Goal: Task Accomplishment & Management: Manage account settings

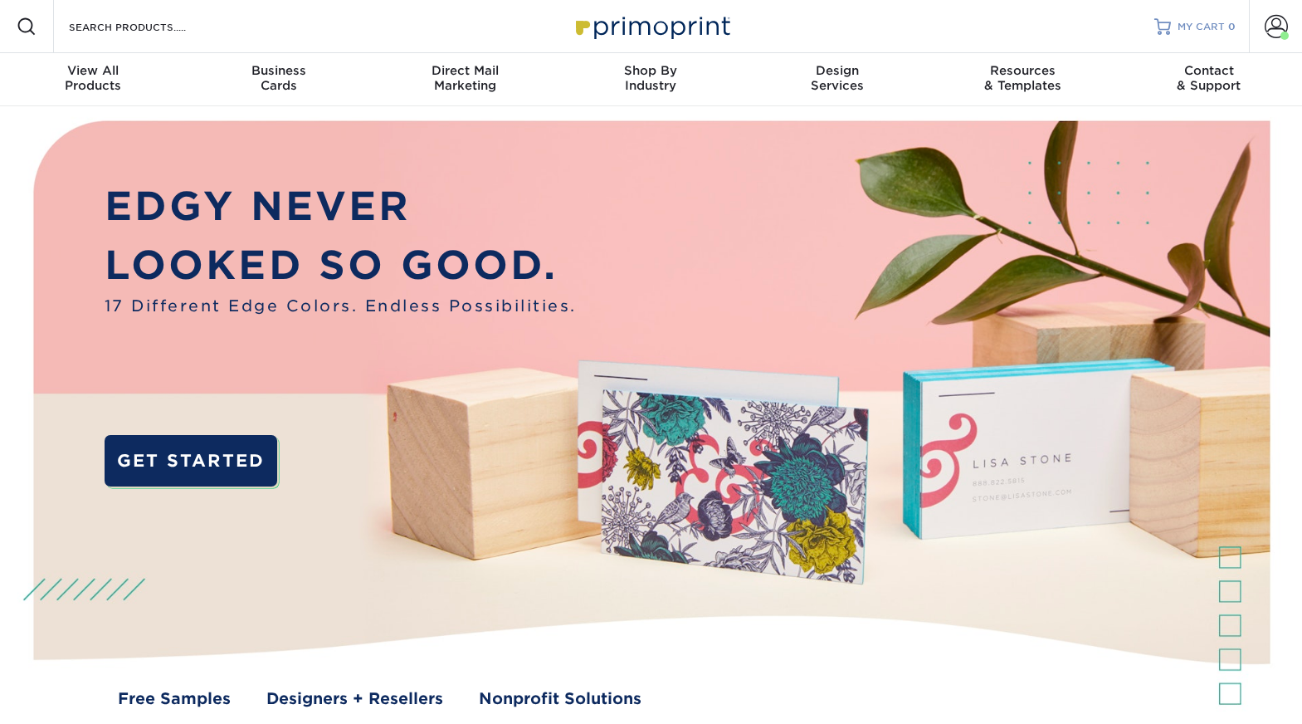
click at [1204, 42] on link "MY CART 0" at bounding box center [1194, 26] width 81 height 53
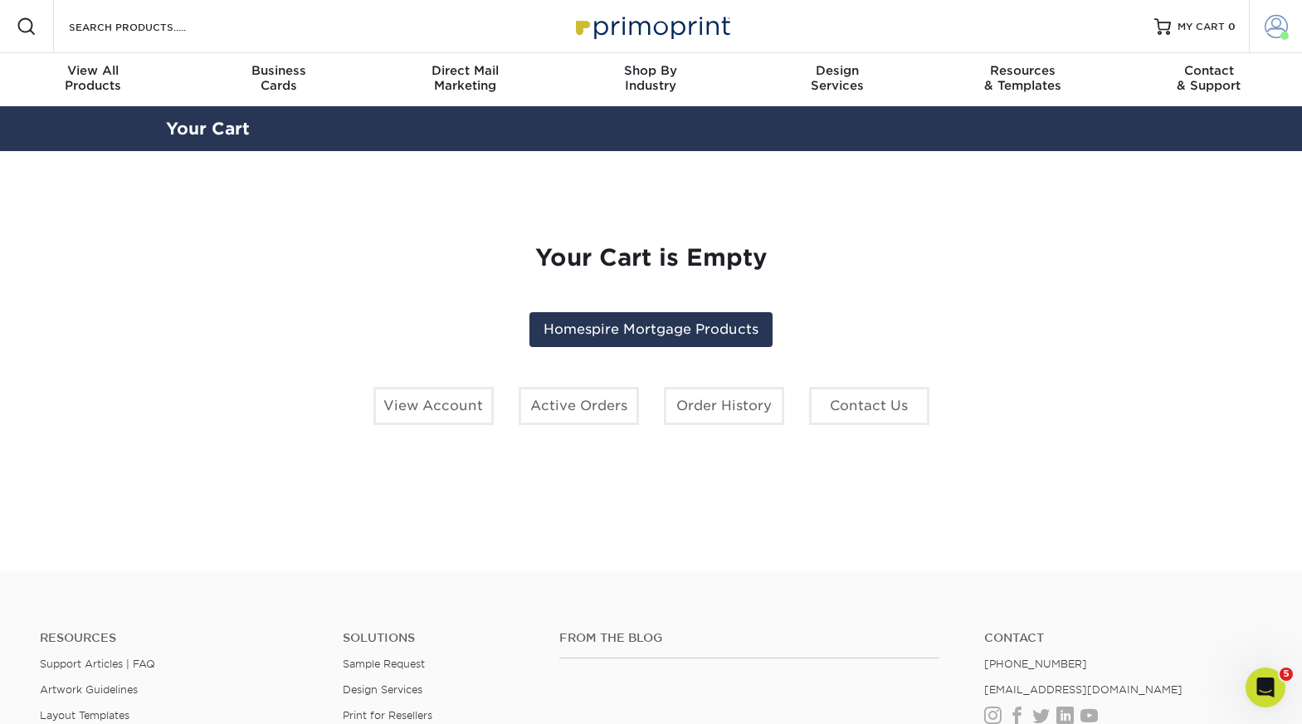
click at [1277, 27] on span at bounding box center [1276, 26] width 23 height 23
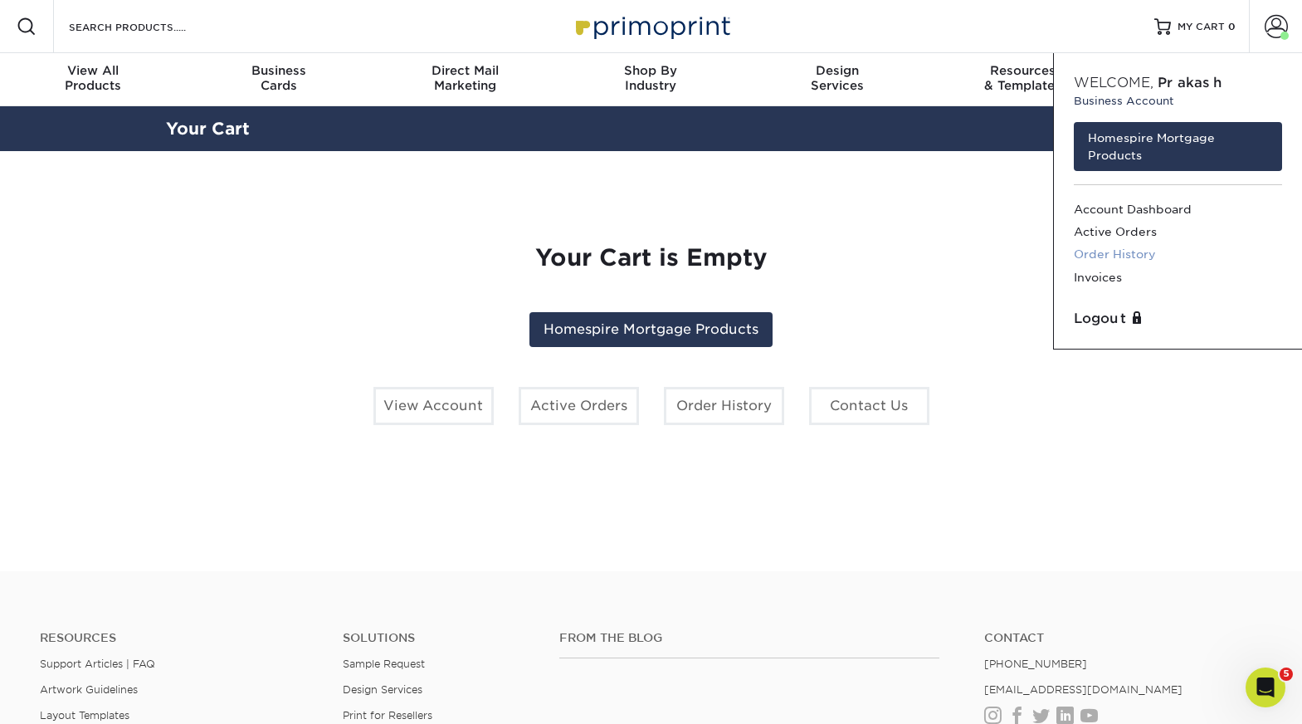
click at [1138, 252] on link "Order History" at bounding box center [1178, 254] width 208 height 22
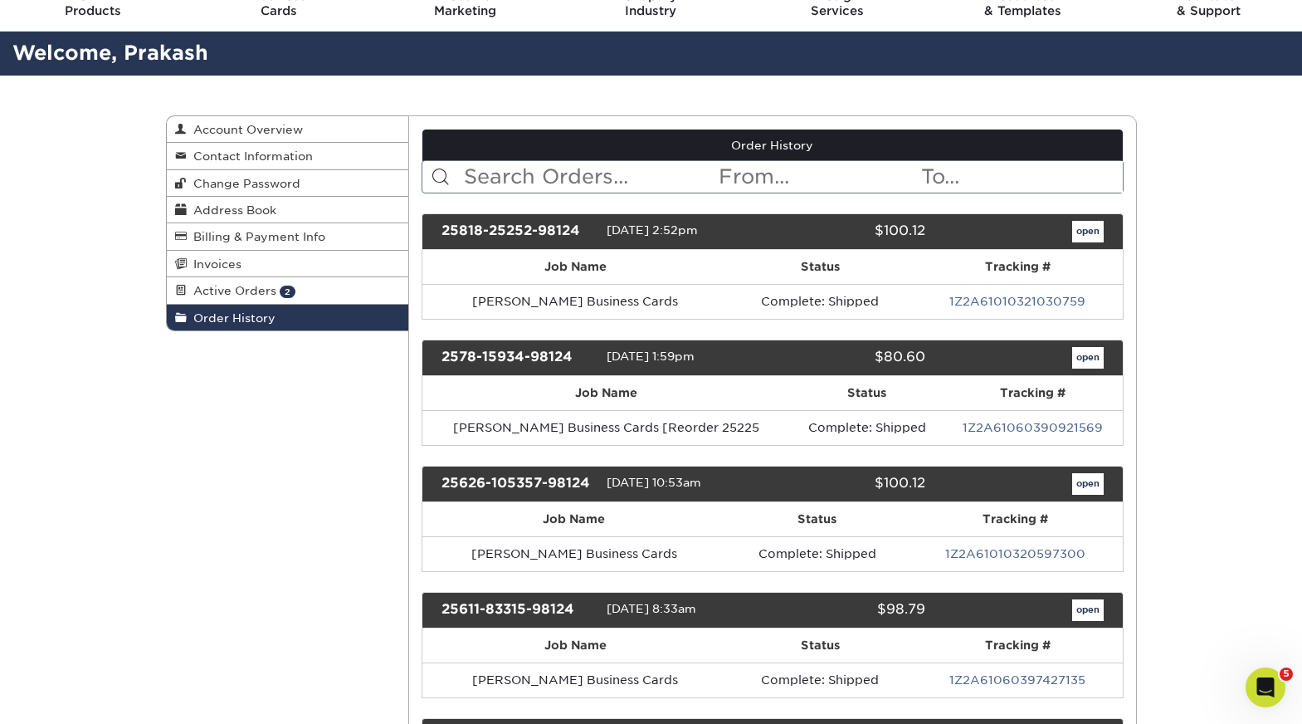
scroll to position [168, 0]
